Goal: Task Accomplishment & Management: Manage account settings

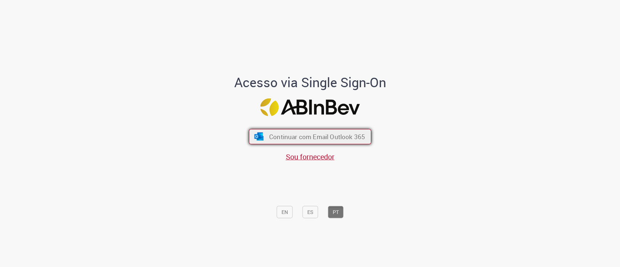
click at [315, 129] on button "Continuar com Email Outlook 365" at bounding box center [310, 136] width 122 height 15
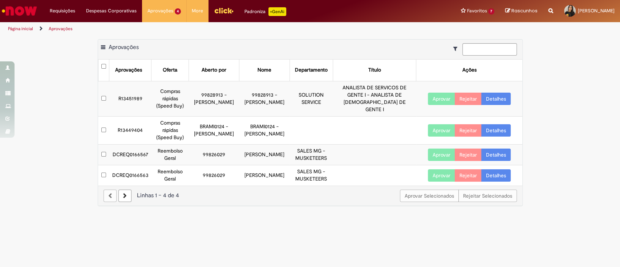
click at [436, 149] on button "Aprovar" at bounding box center [441, 155] width 27 height 12
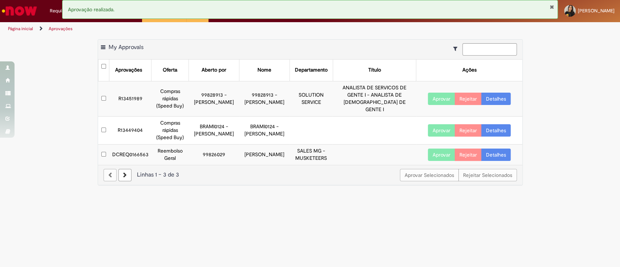
click at [440, 149] on button "Aprovar" at bounding box center [441, 155] width 27 height 12
